Goal: Find specific page/section: Find specific page/section

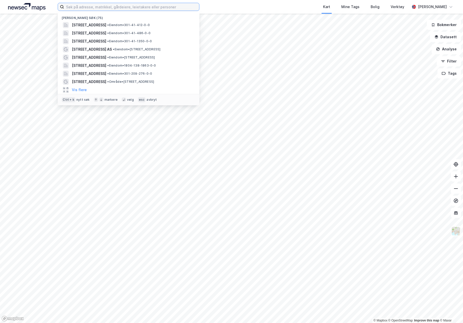
click at [72, 9] on input at bounding box center [131, 7] width 135 height 8
click at [91, 32] on span "[STREET_ADDRESS]" at bounding box center [89, 33] width 34 height 6
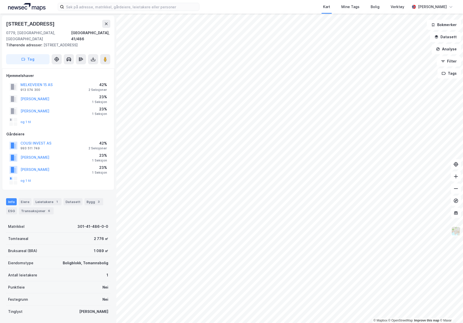
click at [455, 179] on button at bounding box center [456, 176] width 10 height 10
click at [69, 7] on input at bounding box center [131, 7] width 135 height 8
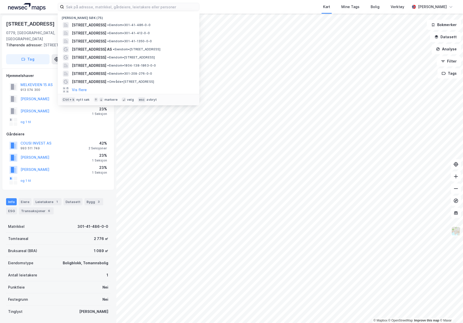
click at [93, 34] on span "[STREET_ADDRESS]" at bounding box center [89, 33] width 34 height 6
